Goal: Task Accomplishment & Management: Manage account settings

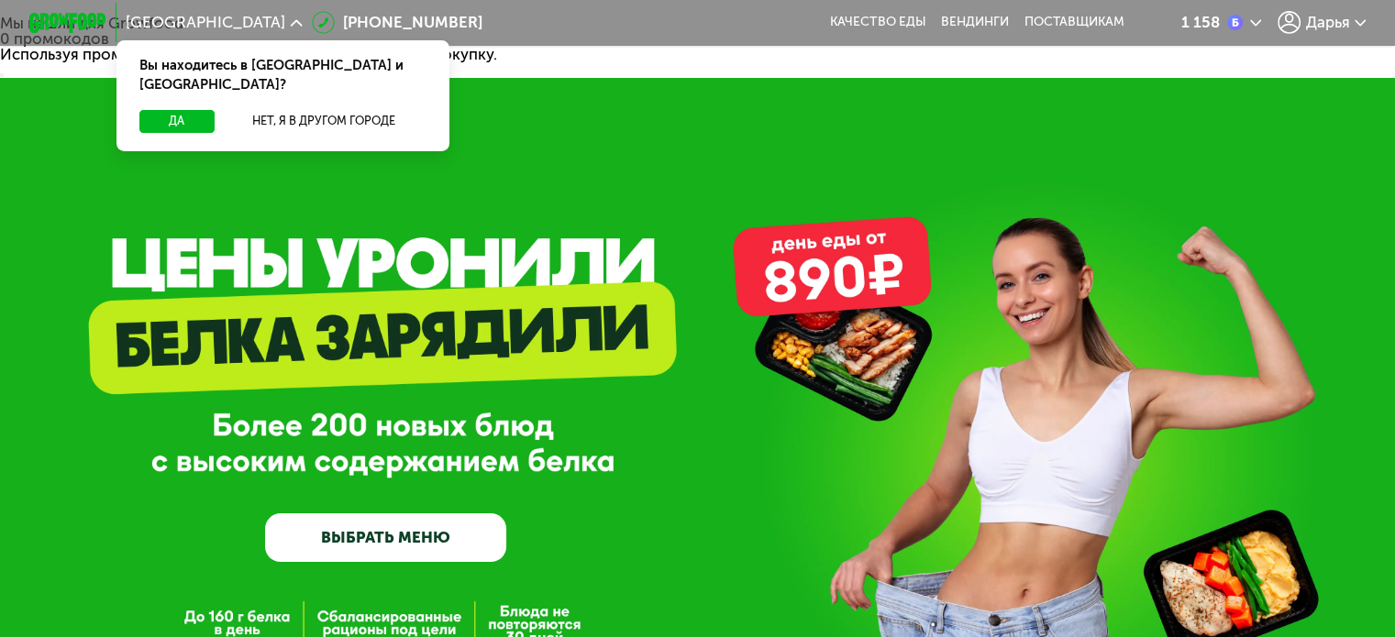
click at [1328, 17] on span "Дарья" at bounding box center [1327, 23] width 44 height 16
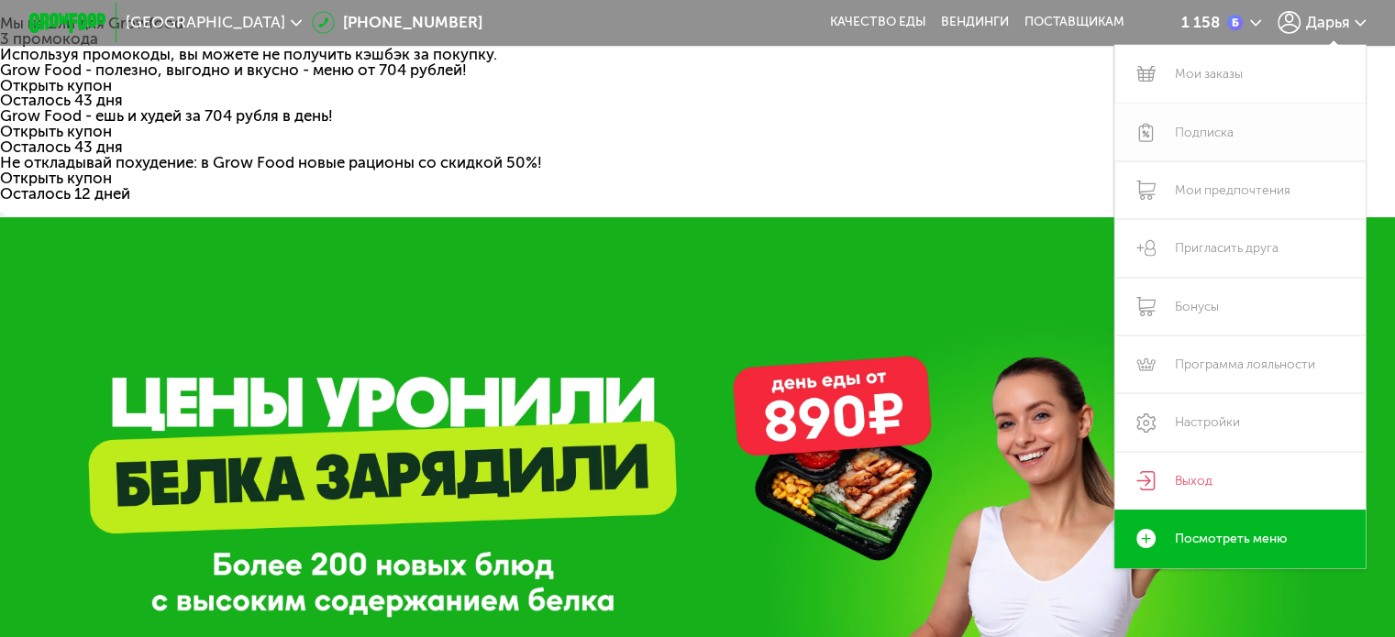
click at [1247, 127] on link "Подписка" at bounding box center [1240, 133] width 252 height 58
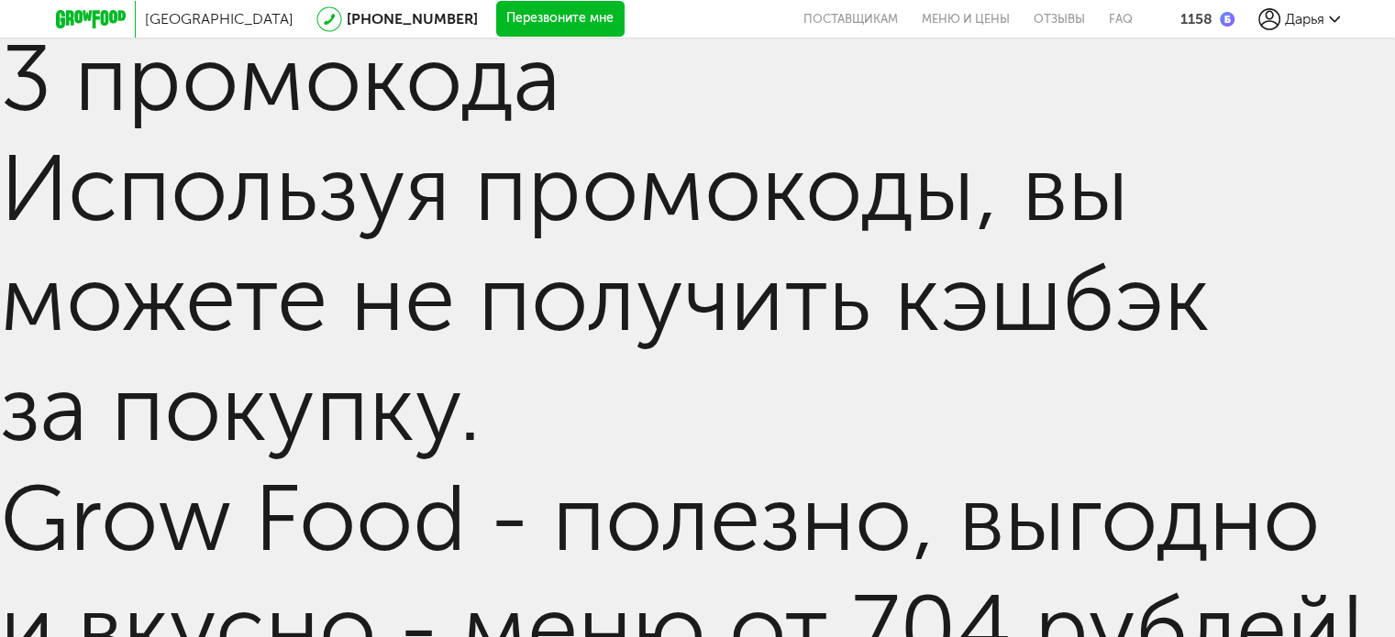
scroll to position [197, 0]
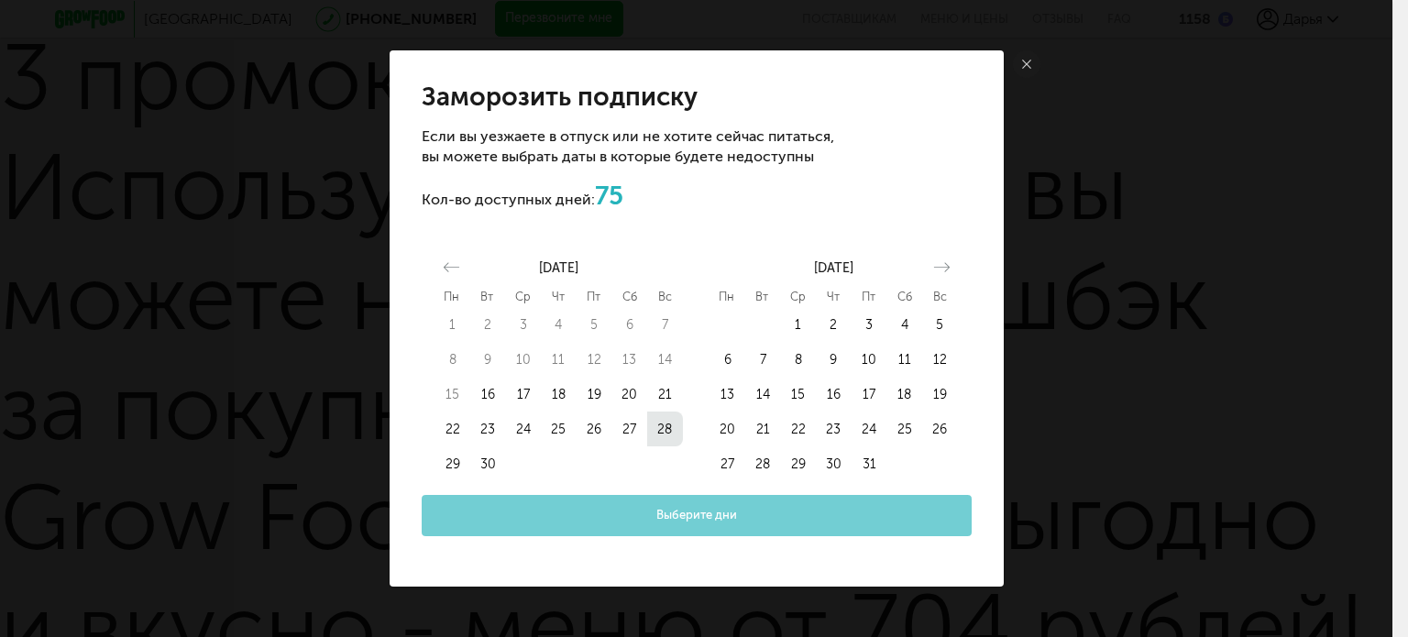
click at [653, 422] on button "28" at bounding box center [665, 429] width 36 height 35
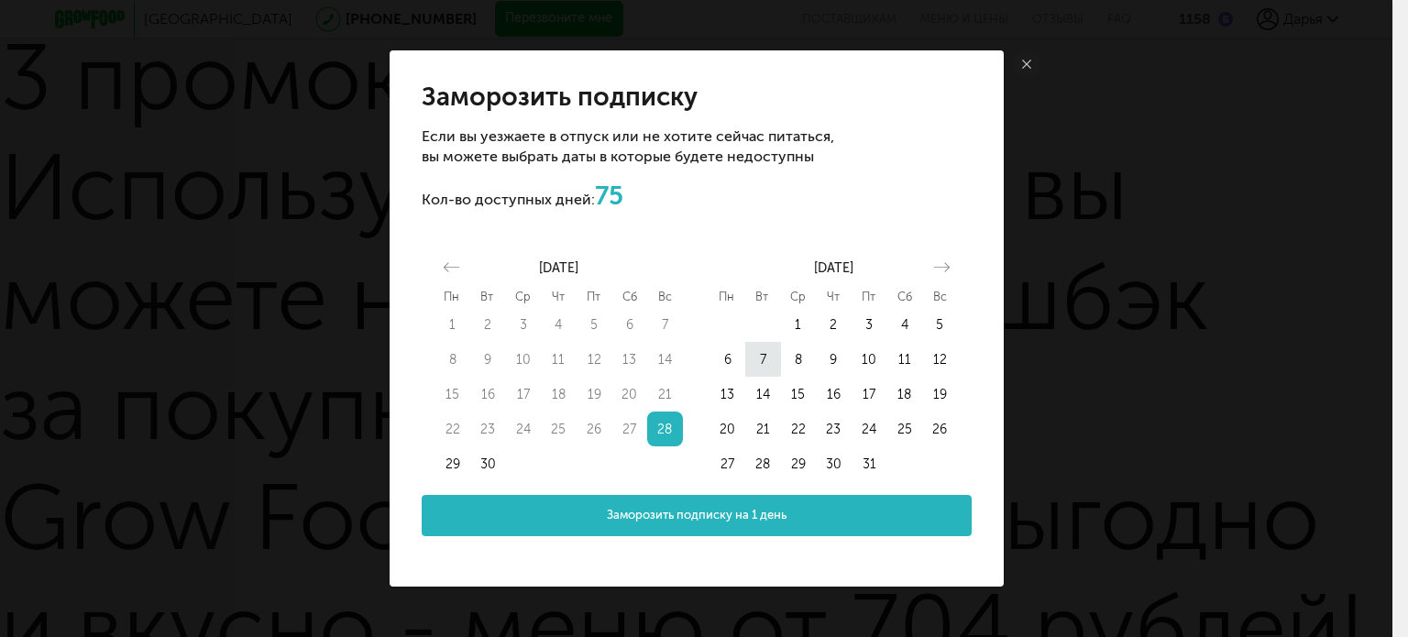
click at [759, 353] on button "7" at bounding box center [763, 359] width 36 height 35
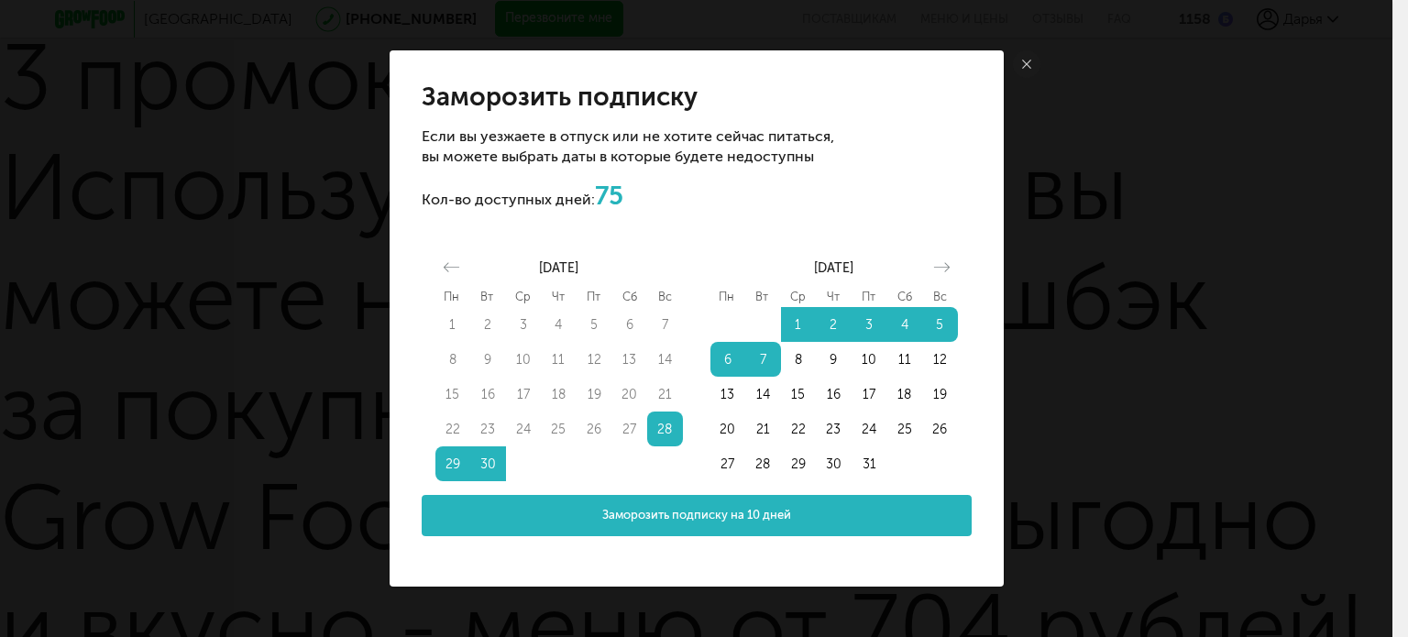
click at [755, 518] on span "Заморозить подписку на 10 дней" at bounding box center [696, 515] width 189 height 17
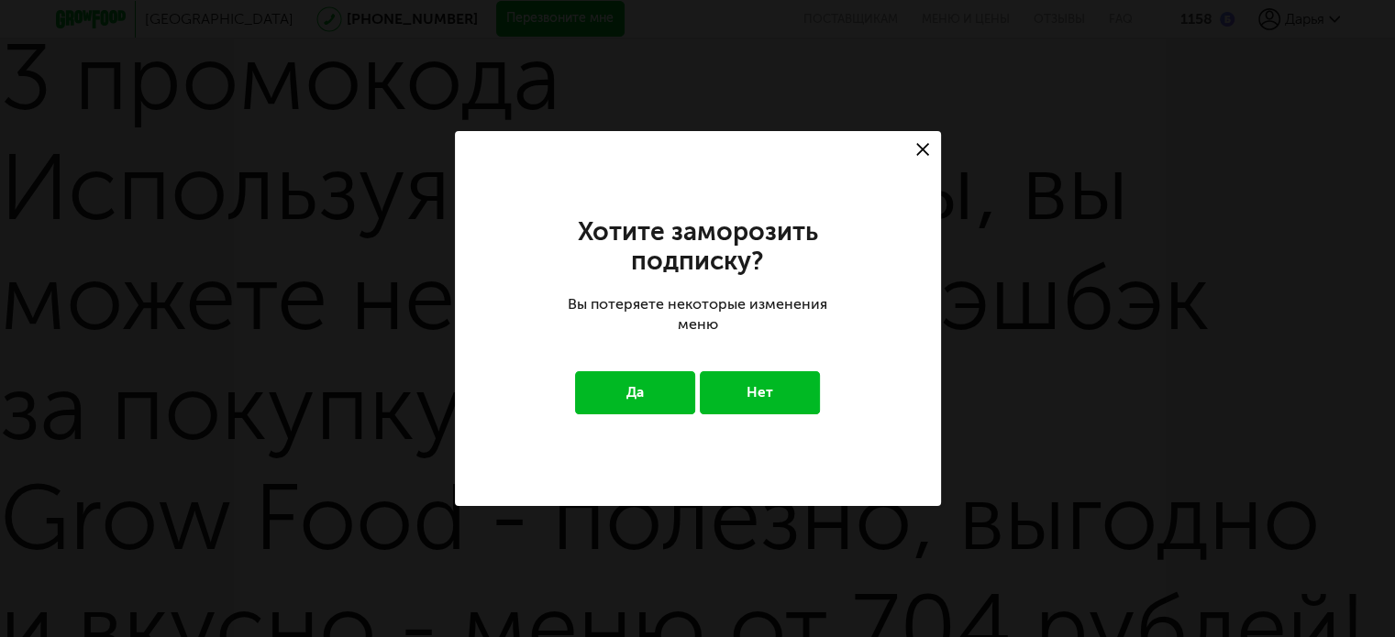
click at [679, 403] on button "Да" at bounding box center [635, 392] width 120 height 42
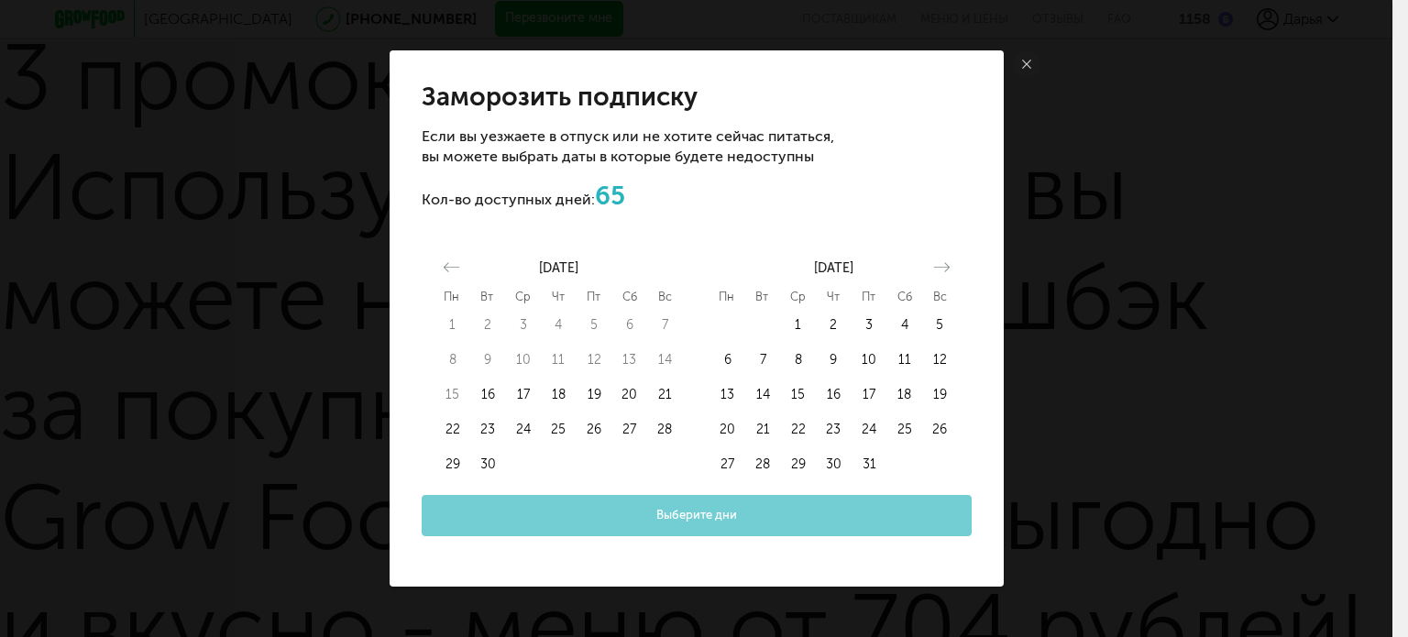
click at [1037, 61] on link at bounding box center [1027, 64] width 28 height 28
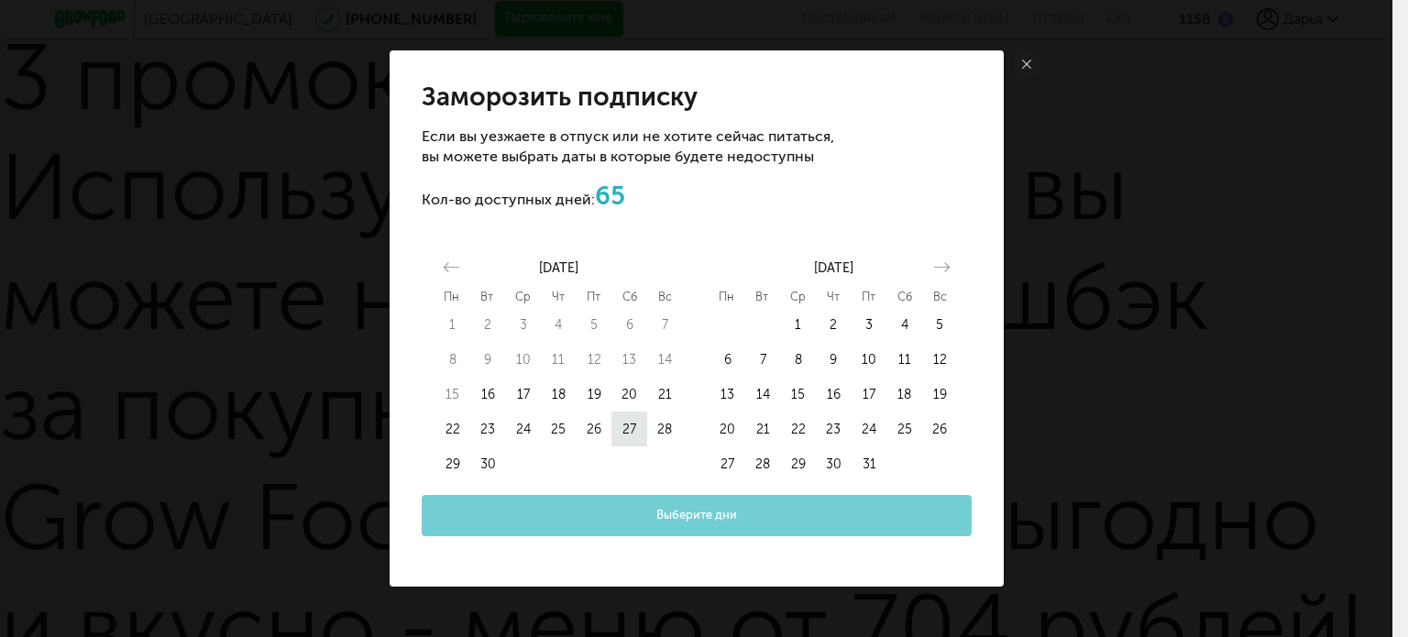
click at [636, 435] on button "27" at bounding box center [630, 429] width 36 height 35
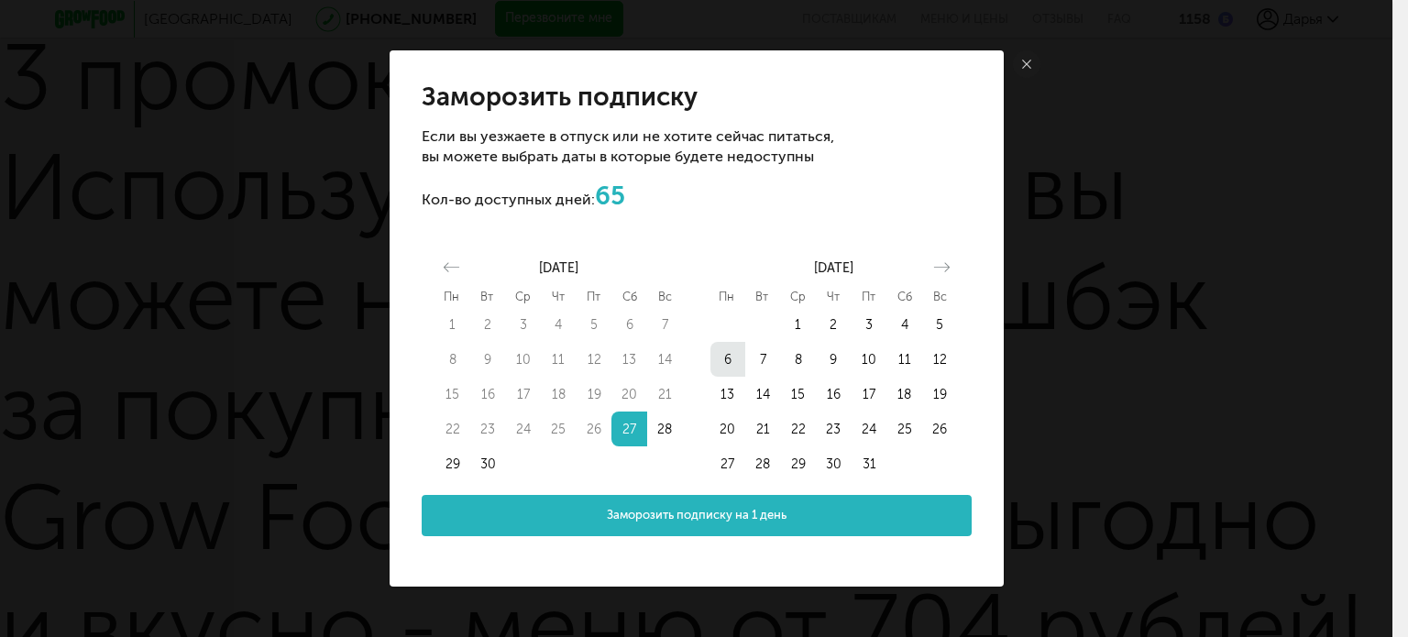
click at [735, 356] on button "6" at bounding box center [729, 359] width 36 height 35
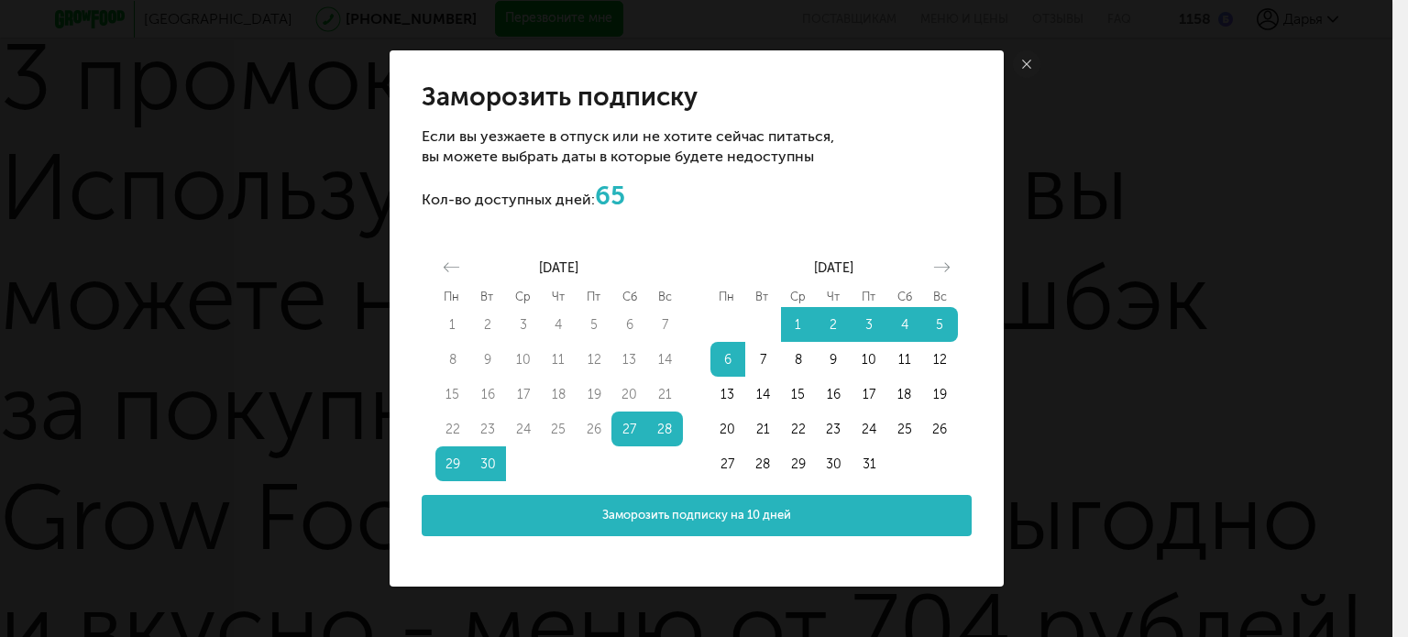
click at [754, 510] on span "Заморозить подписку на 10 дней" at bounding box center [696, 515] width 189 height 17
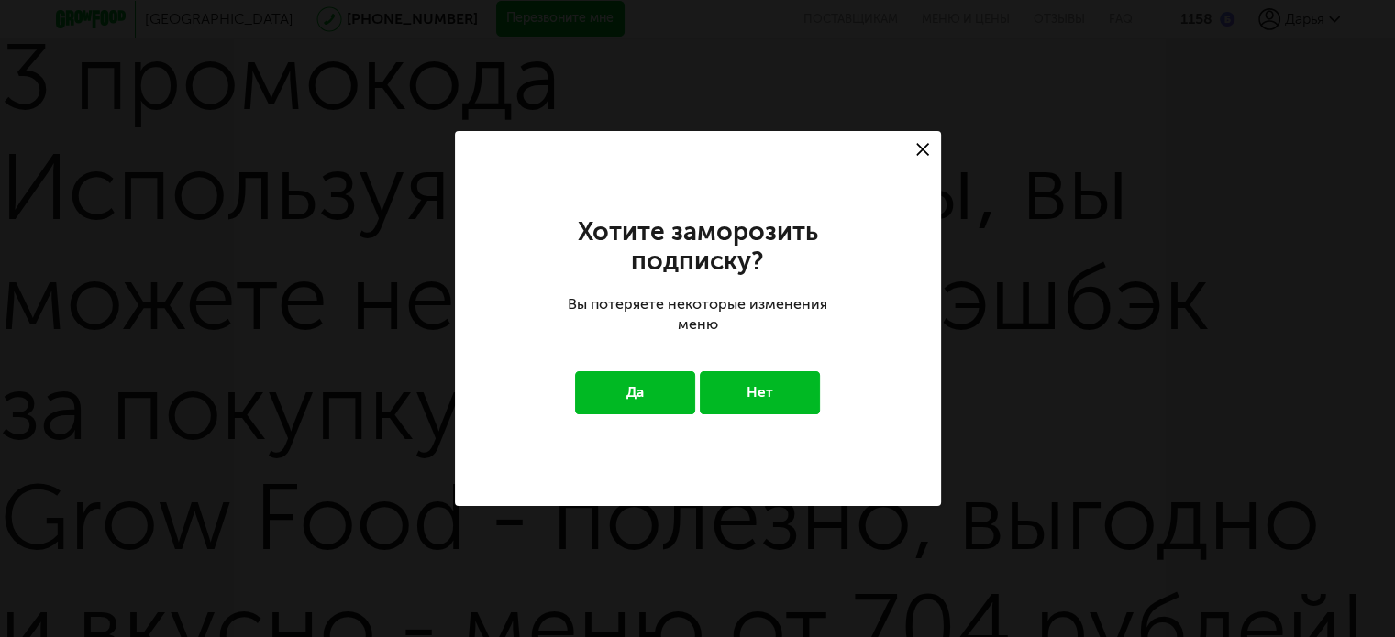
click at [675, 399] on button "Да" at bounding box center [635, 392] width 120 height 42
